Goal: Task Accomplishment & Management: Use online tool/utility

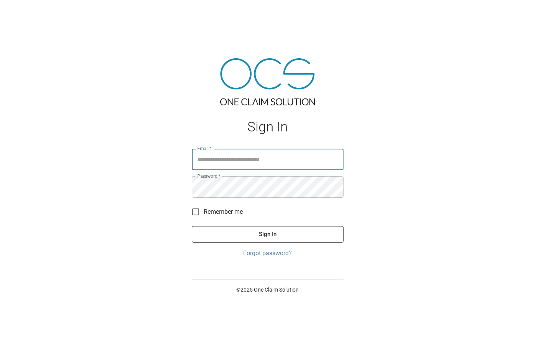
type input "**********"
click at [267, 234] on button "Sign In" at bounding box center [268, 234] width 152 height 16
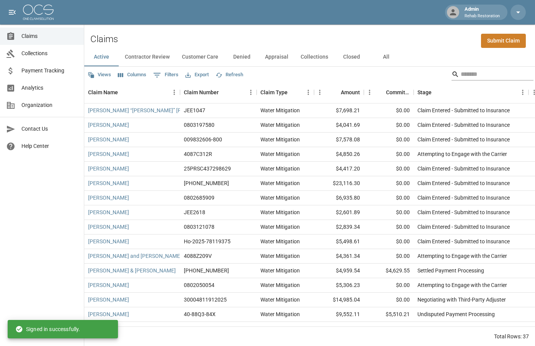
click at [460, 75] on input "Search" at bounding box center [490, 74] width 61 height 12
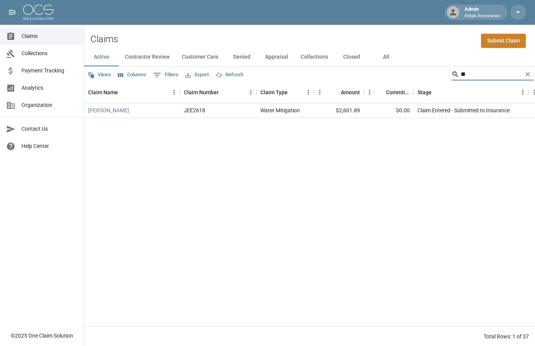
type input "*"
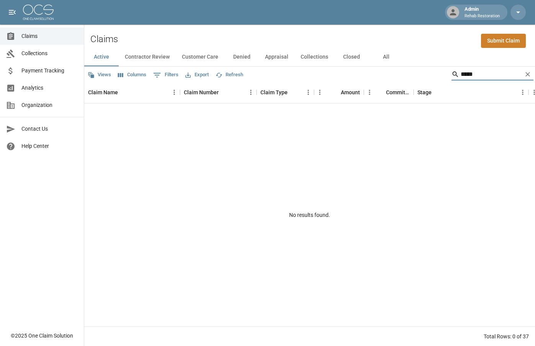
type input "*****"
click at [390, 57] on button "All" at bounding box center [386, 57] width 34 height 18
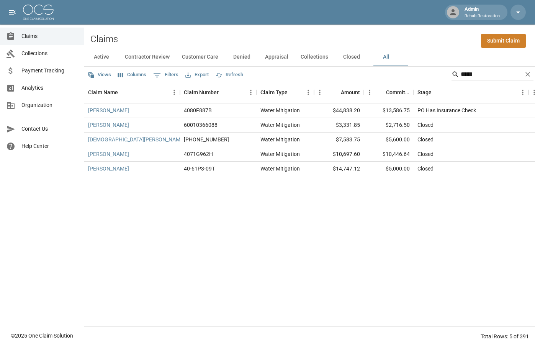
click at [131, 76] on button "Columns" at bounding box center [132, 75] width 32 height 12
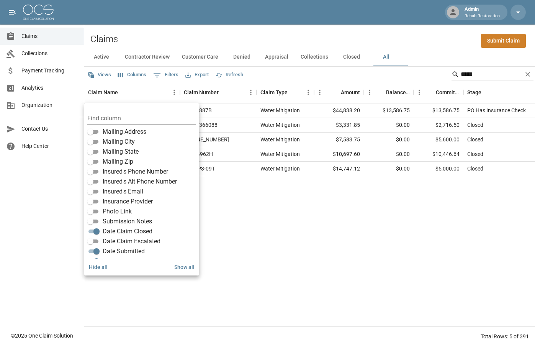
scroll to position [117, 0]
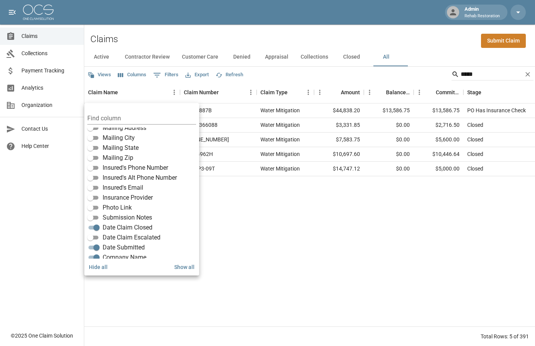
click at [264, 238] on div "[PERSON_NAME] 4080F887B Water Mitigation $44,838.20 $13,586.75 $13,586.75 PO Ha…" at bounding box center [491, 214] width 815 height 223
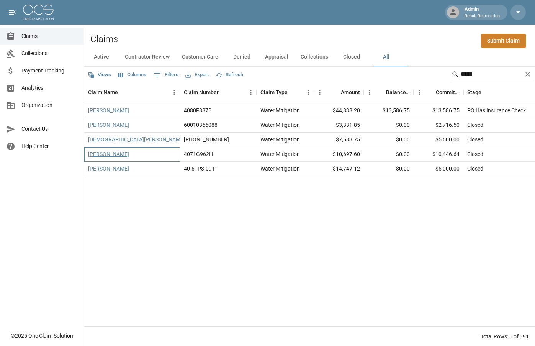
click at [107, 155] on link "[PERSON_NAME]" at bounding box center [108, 154] width 41 height 8
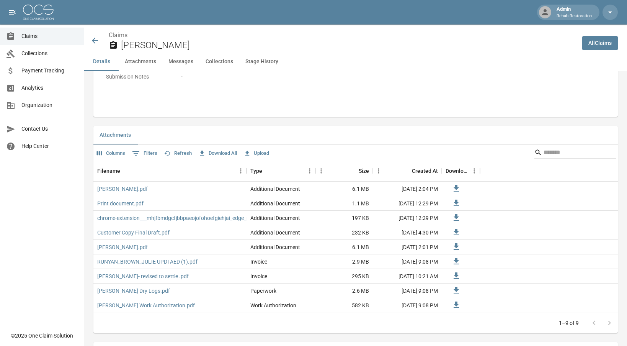
scroll to position [403, 0]
click at [426, 172] on div "Created At" at bounding box center [425, 172] width 26 height 21
click at [379, 170] on icon "Menu" at bounding box center [378, 172] width 1 height 5
click at [496, 180] on div "Filename Type Size Created At Download" at bounding box center [355, 172] width 524 height 21
click at [120, 202] on link "Print document.pdf" at bounding box center [120, 205] width 46 height 8
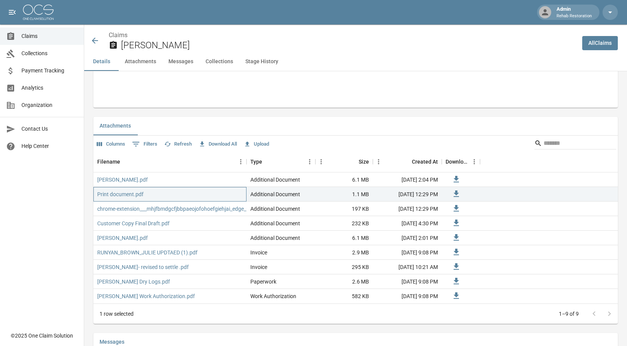
scroll to position [414, 0]
click at [116, 205] on link "chrome-extension___mhjfbmdgcfjbbpaeojofohoefgiehjai_edge_pdf_index.pdf" at bounding box center [187, 208] width 181 height 8
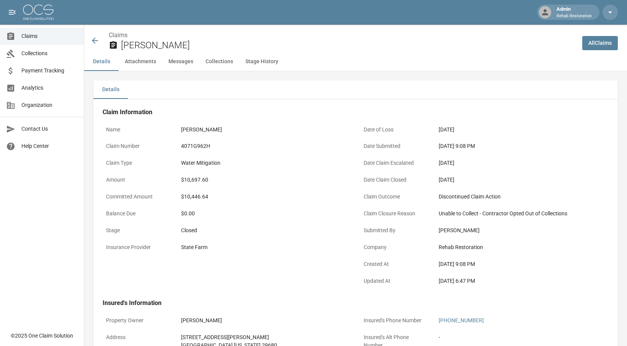
scroll to position [0, 0]
click at [26, 38] on span "Claims" at bounding box center [49, 36] width 56 height 8
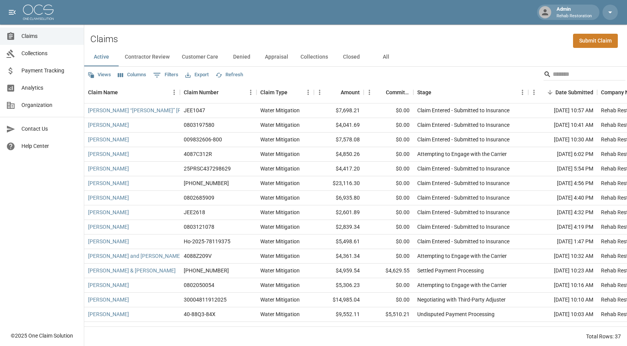
click at [382, 55] on button "All" at bounding box center [386, 57] width 34 height 18
click at [534, 73] on input "Search" at bounding box center [583, 74] width 61 height 12
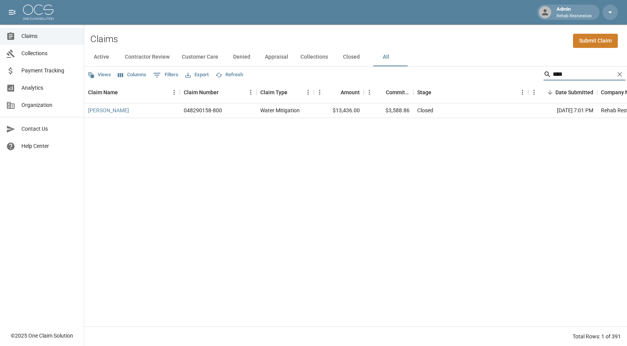
type input "*****"
